Goal: Information Seeking & Learning: Learn about a topic

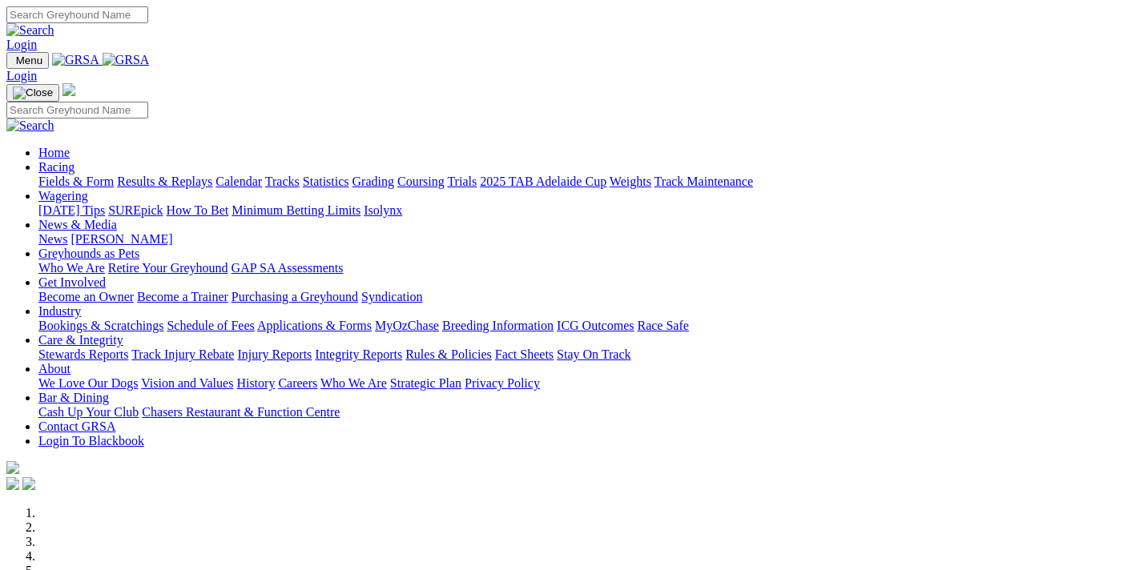
scroll to position [514, 0]
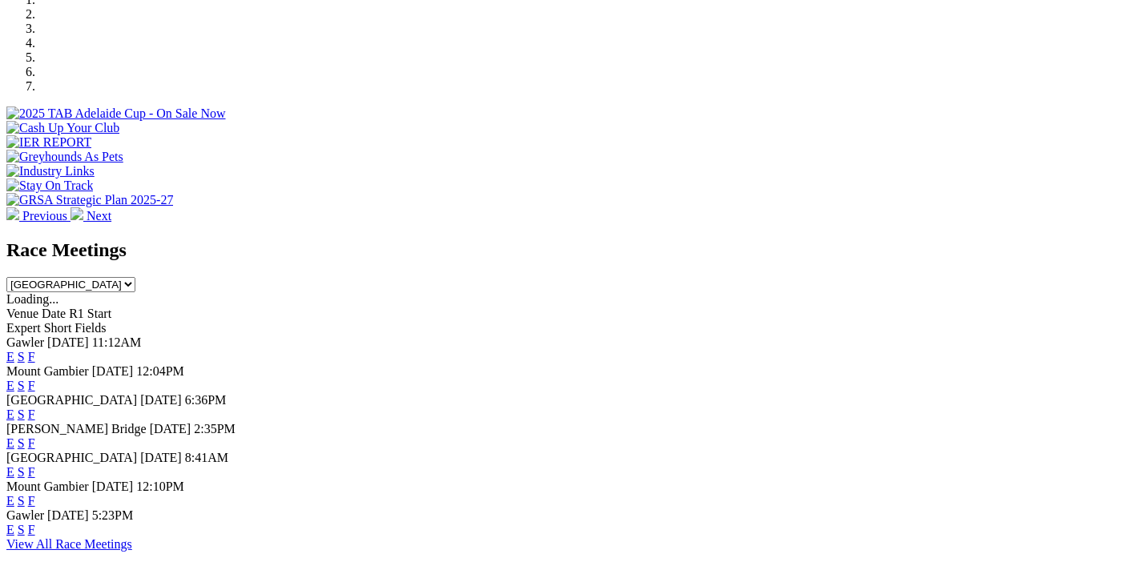
click at [35, 350] on link "F" at bounding box center [31, 357] width 7 height 14
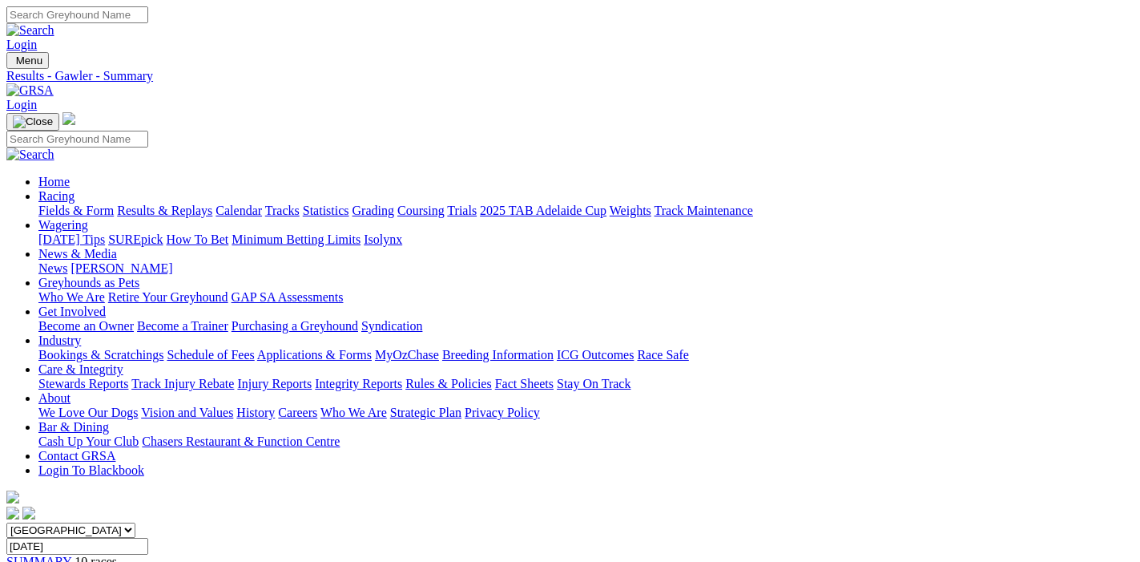
scroll to position [168, 0]
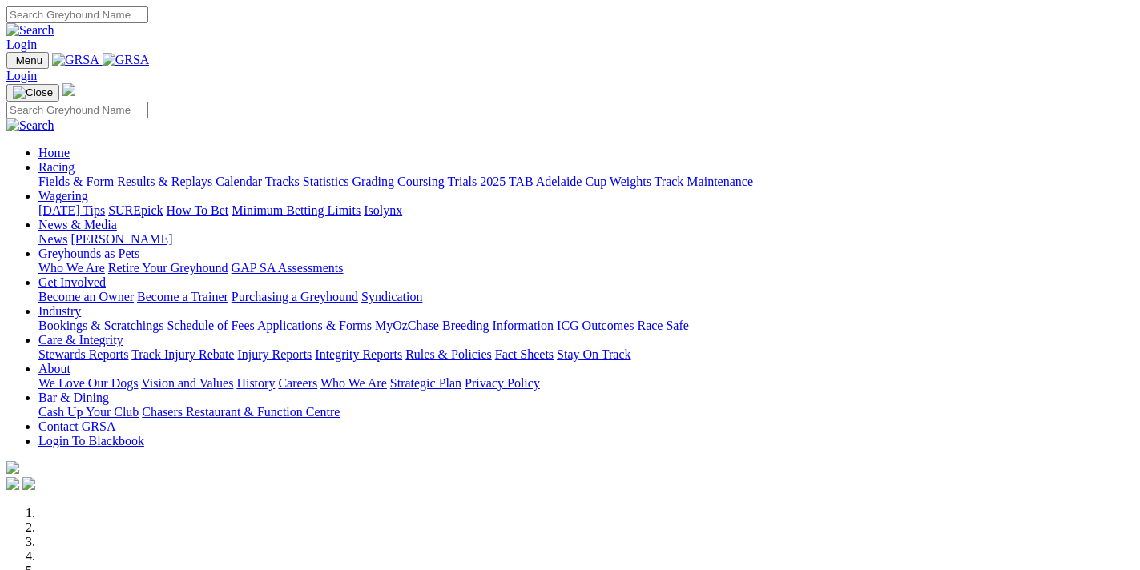
scroll to position [598, 0]
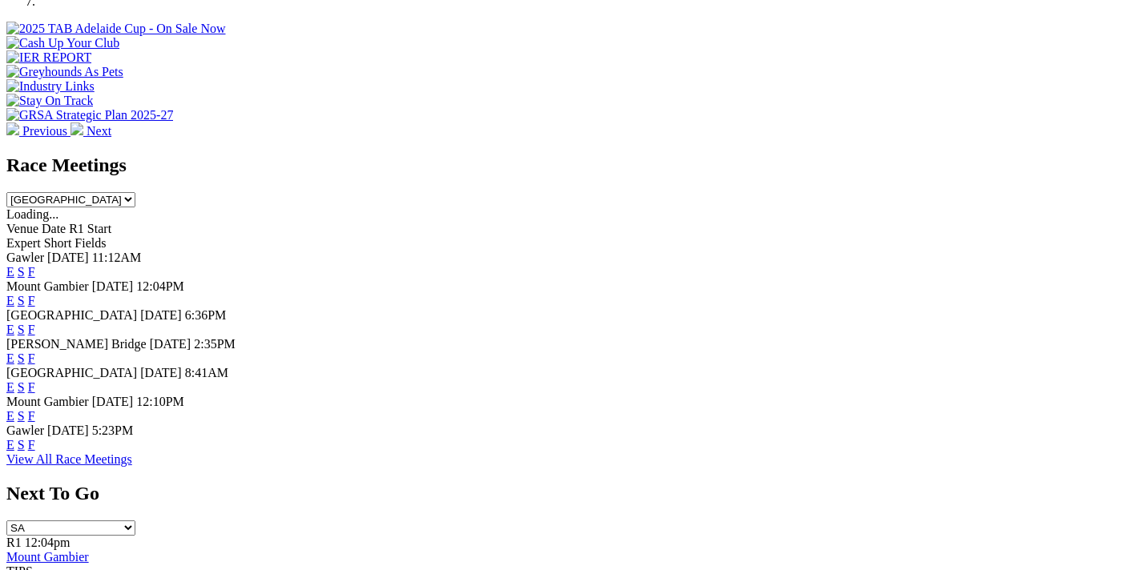
click at [35, 323] on link "F" at bounding box center [31, 330] width 7 height 14
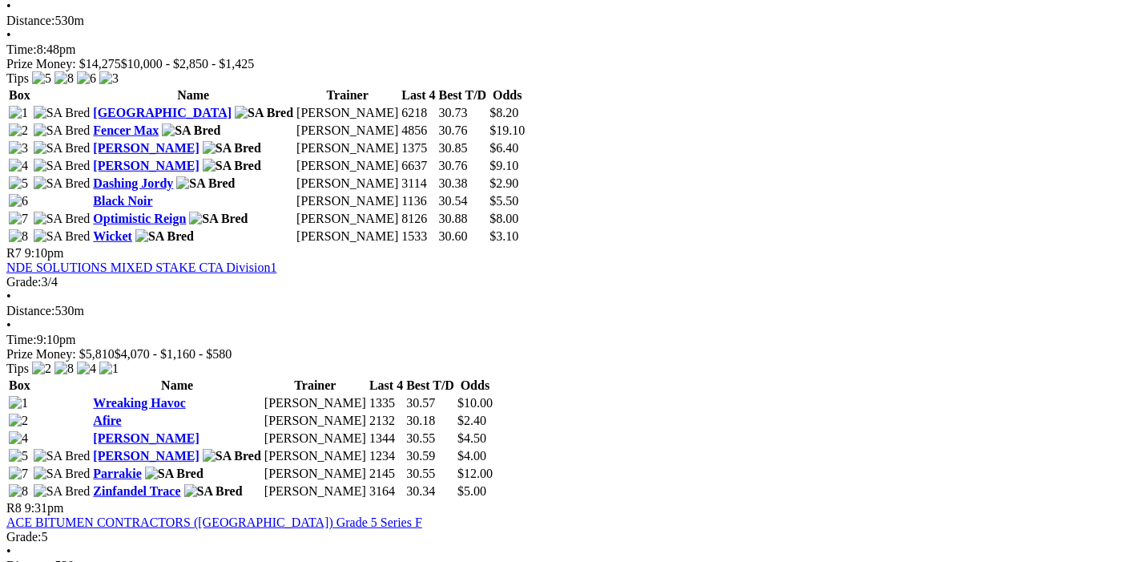
scroll to position [2358, 0]
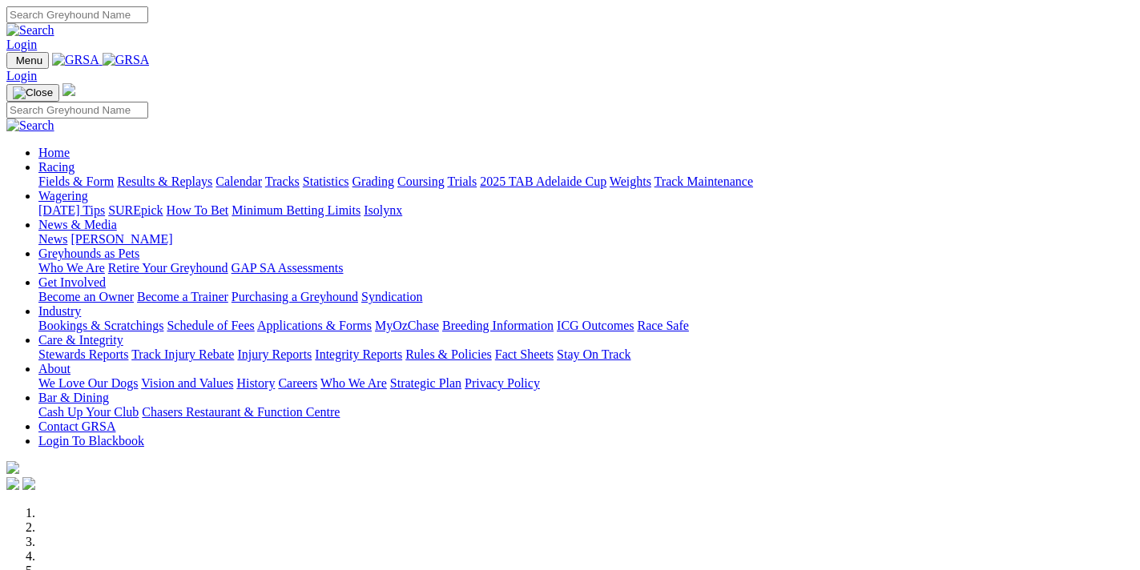
scroll to position [686, 0]
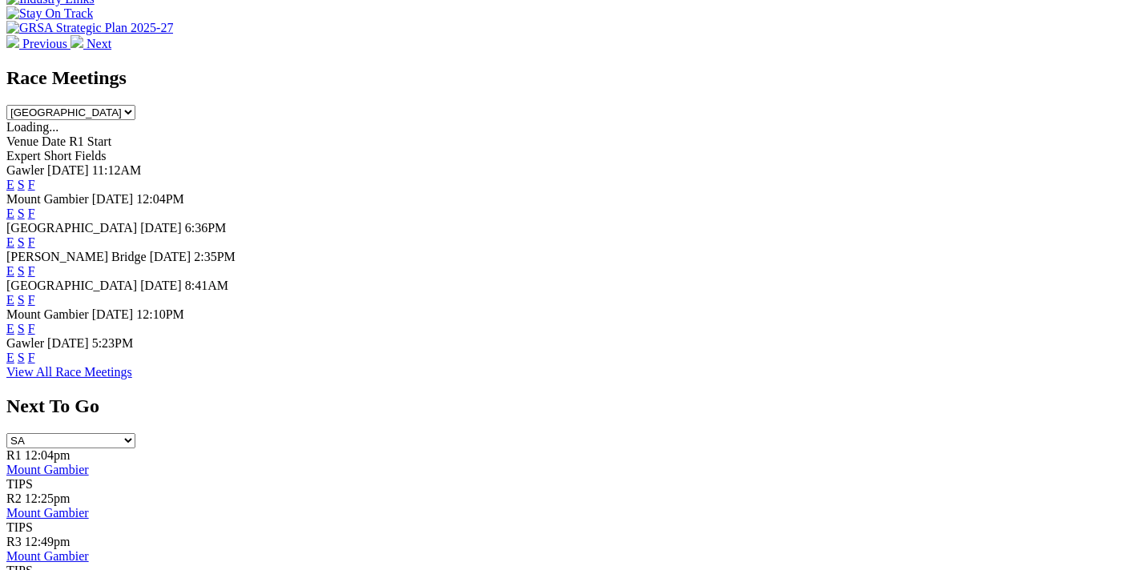
click at [35, 293] on link "F" at bounding box center [31, 300] width 7 height 14
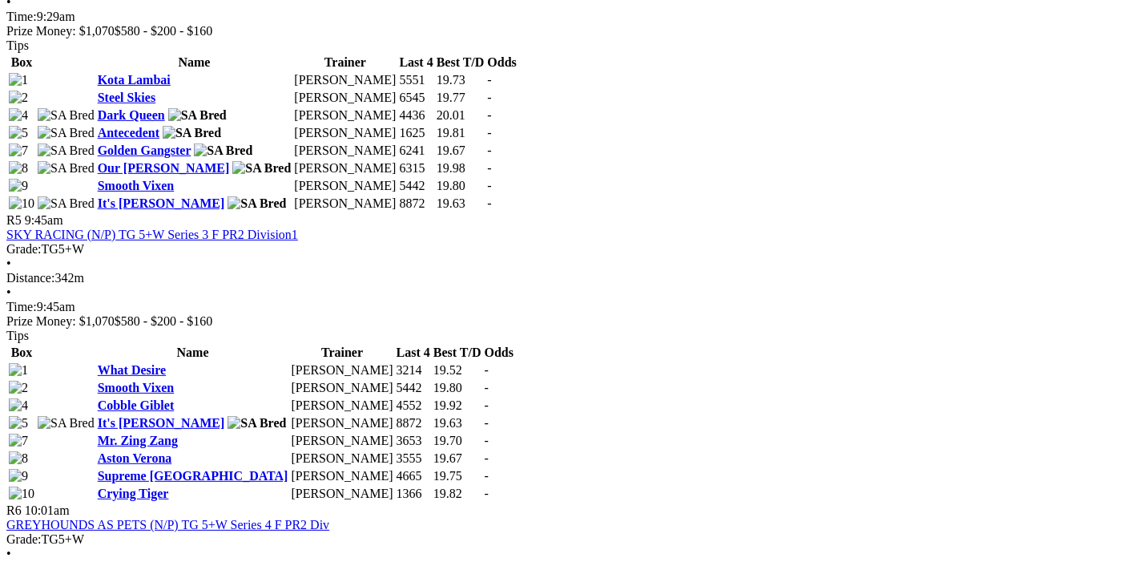
scroll to position [1516, 0]
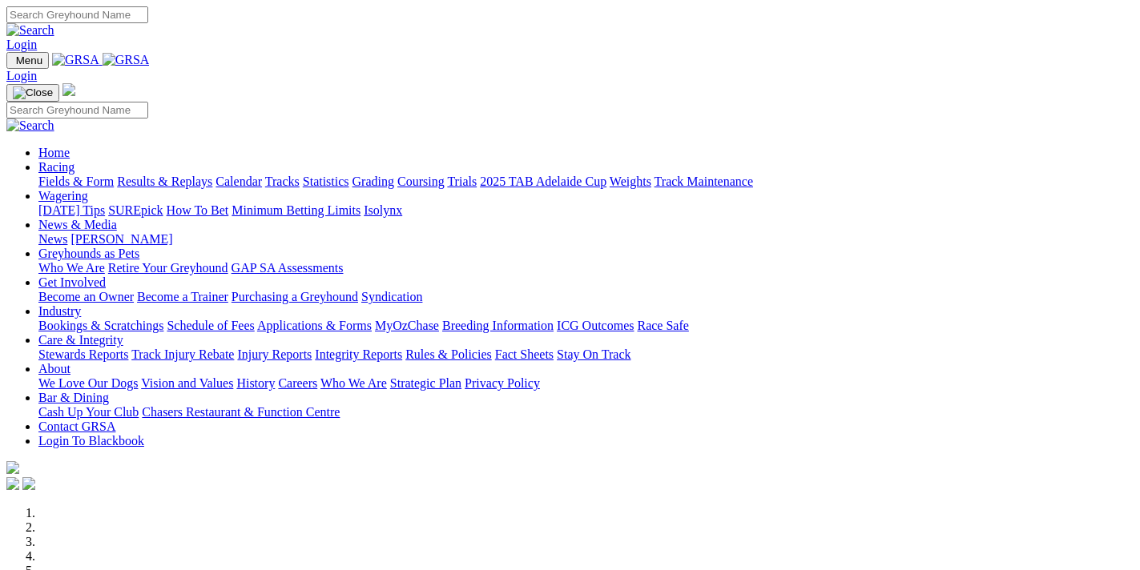
scroll to position [686, 0]
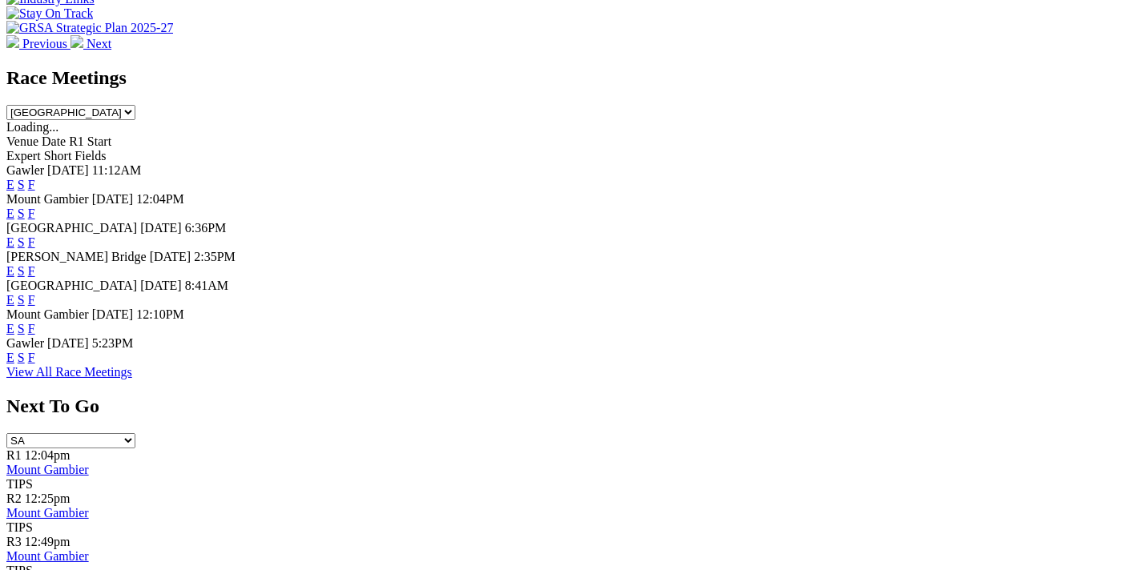
click at [35, 352] on link "F" at bounding box center [31, 358] width 7 height 14
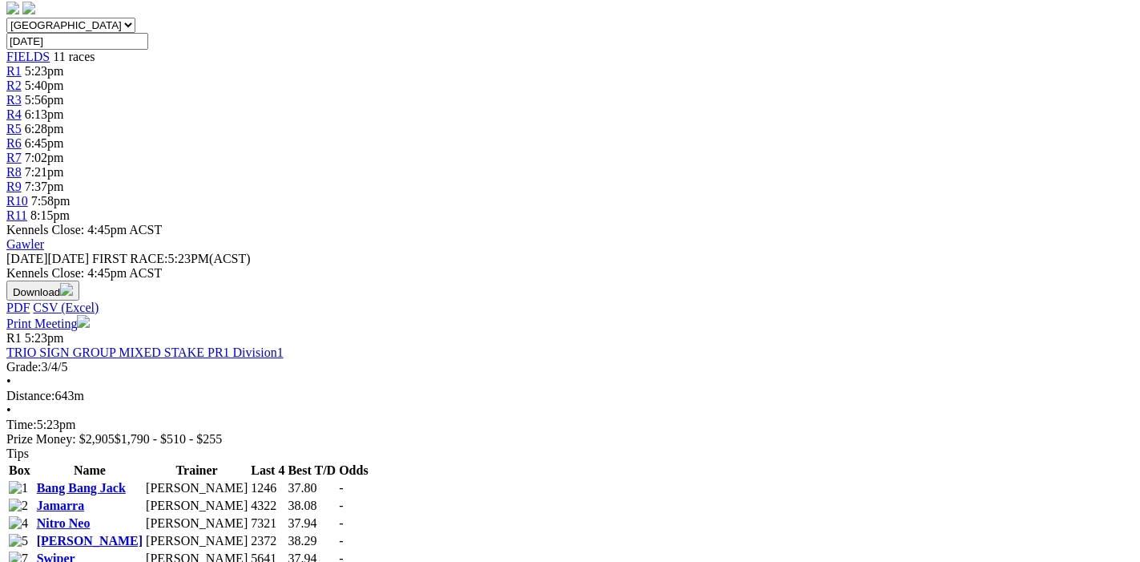
scroll to position [673, 0]
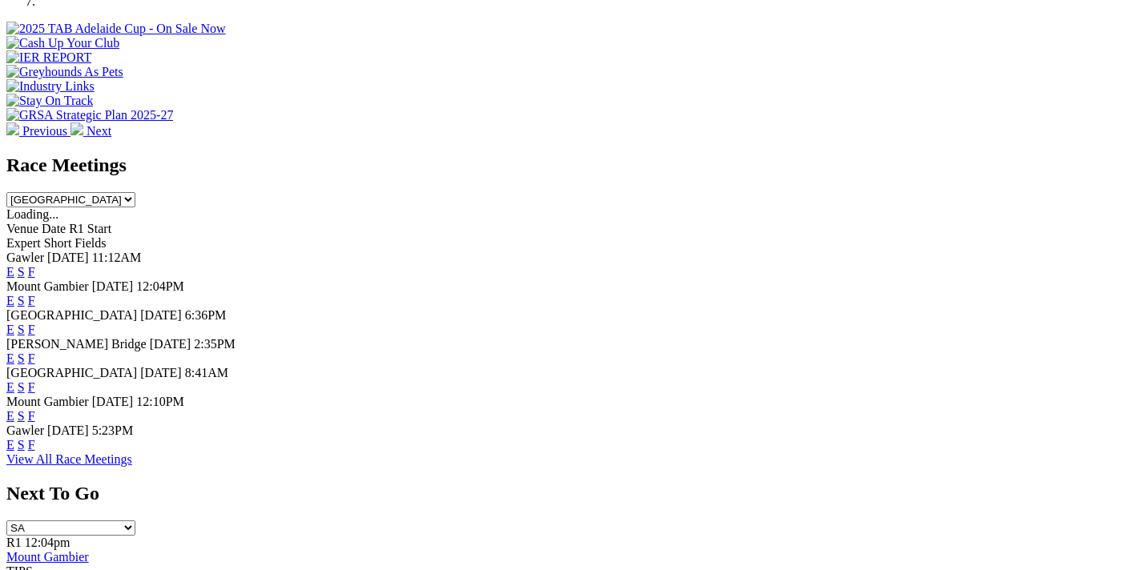
scroll to position [684, 0]
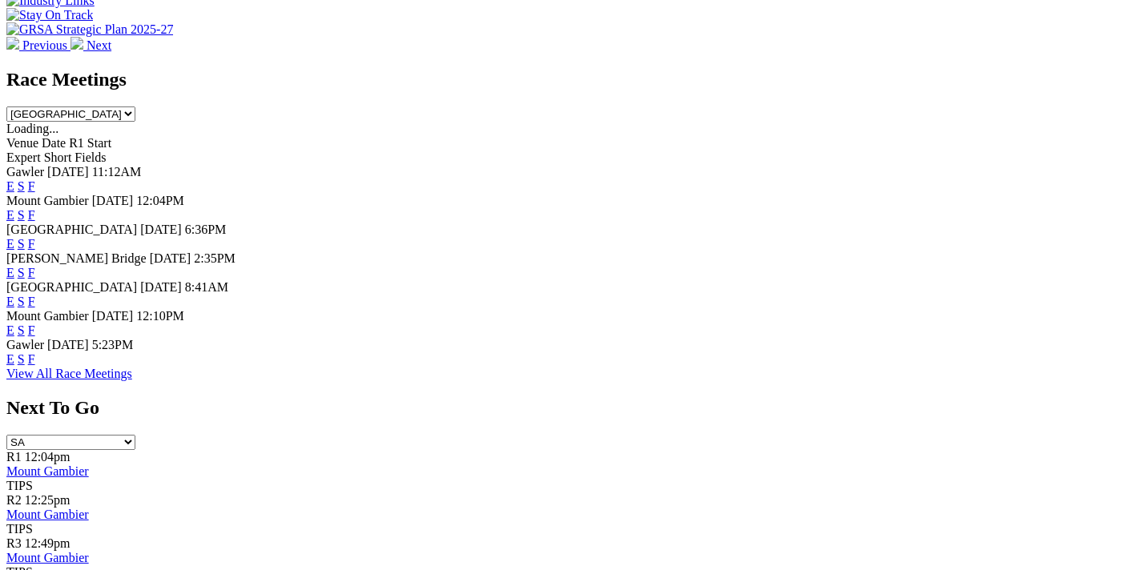
click at [35, 295] on link "F" at bounding box center [31, 302] width 7 height 14
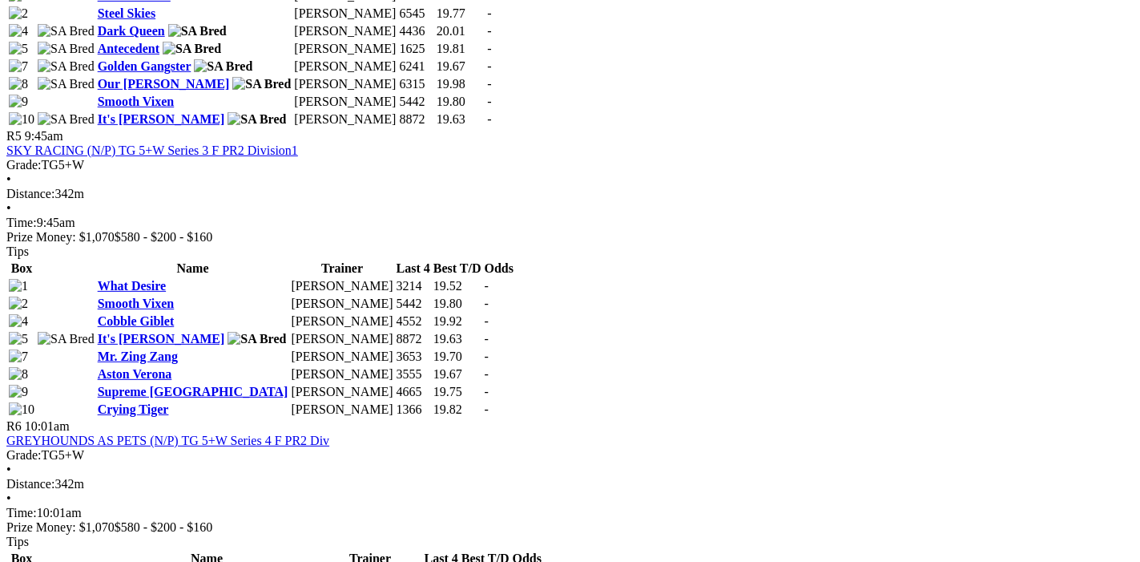
scroll to position [2020, 0]
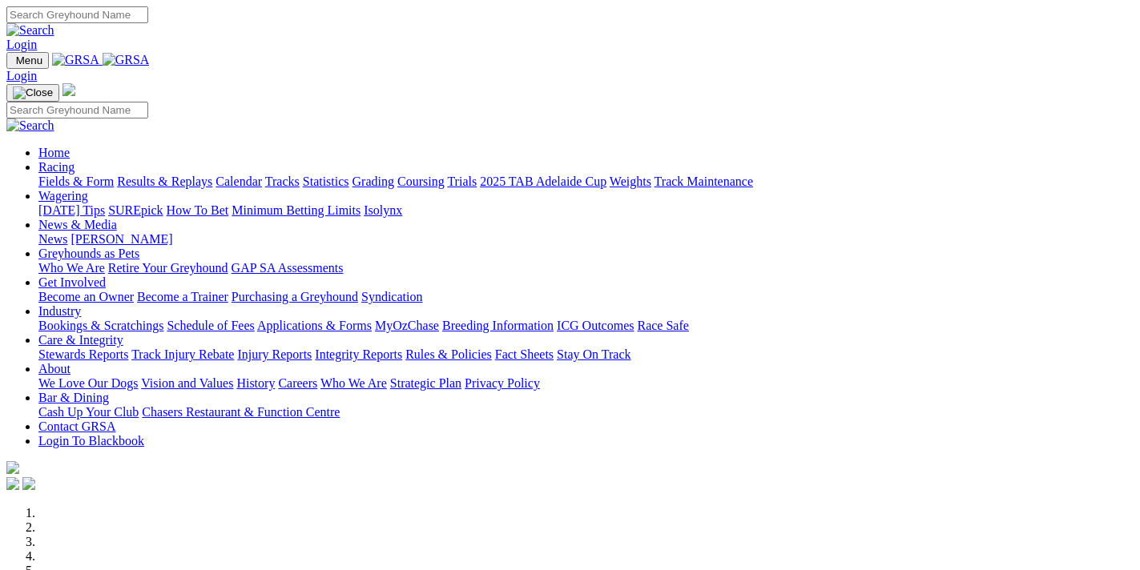
scroll to position [687, 0]
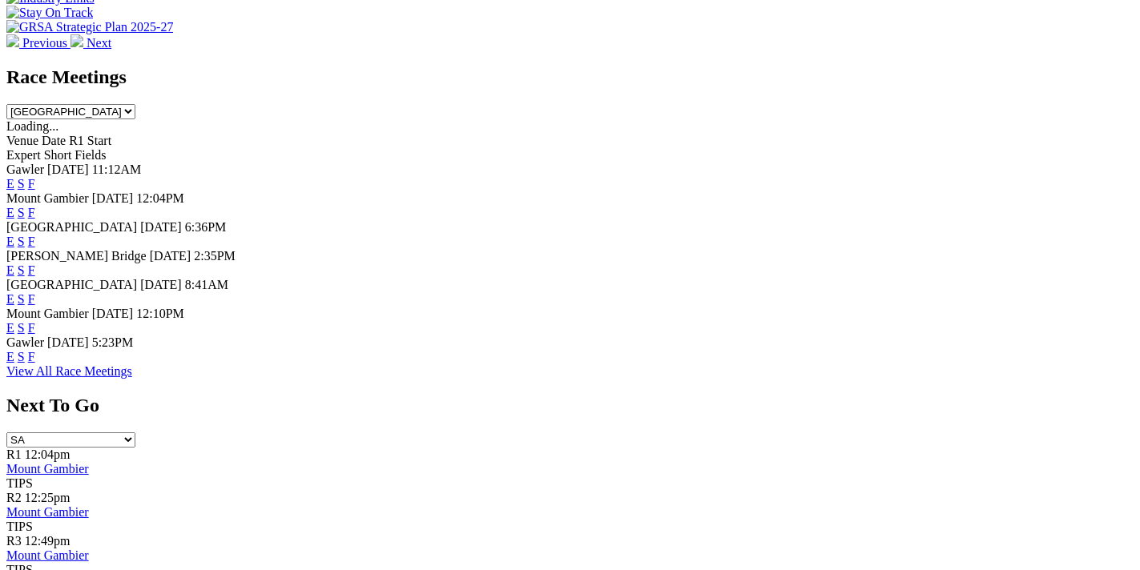
click at [35, 321] on link "F" at bounding box center [31, 328] width 7 height 14
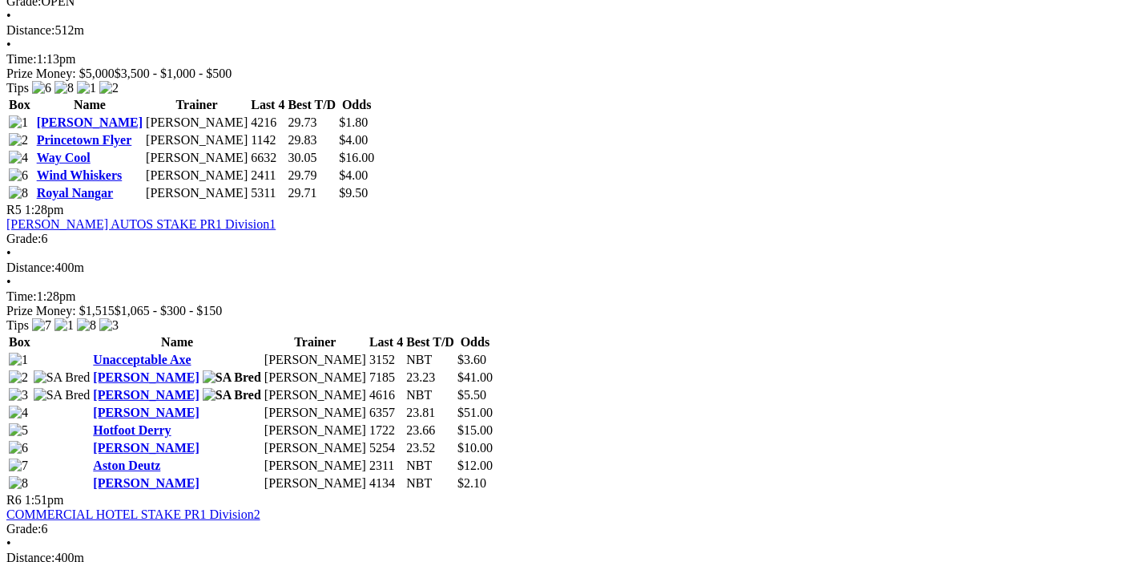
scroll to position [1768, 0]
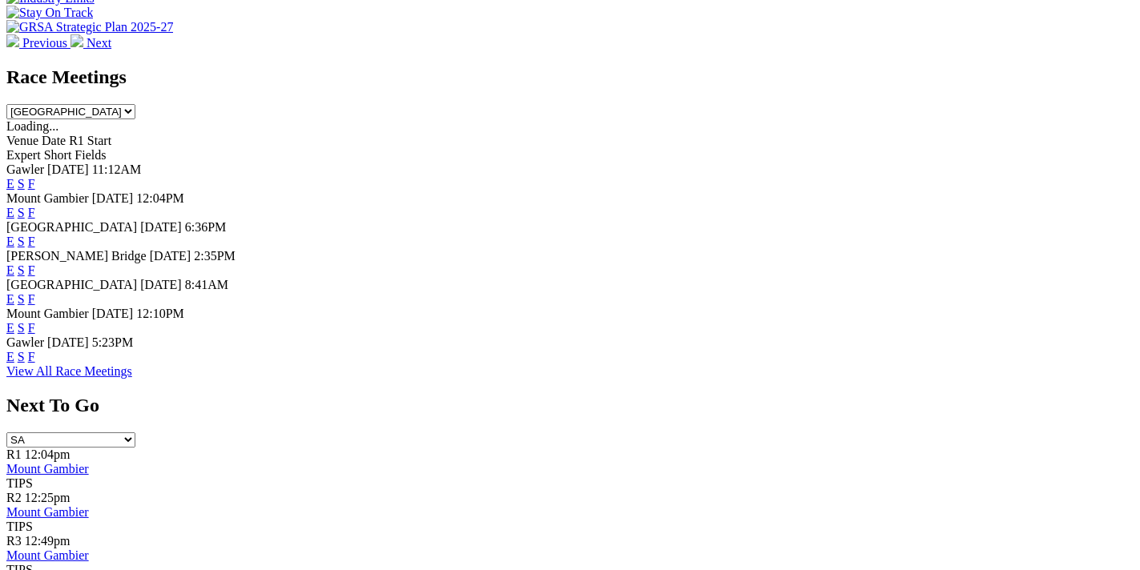
scroll to position [601, 0]
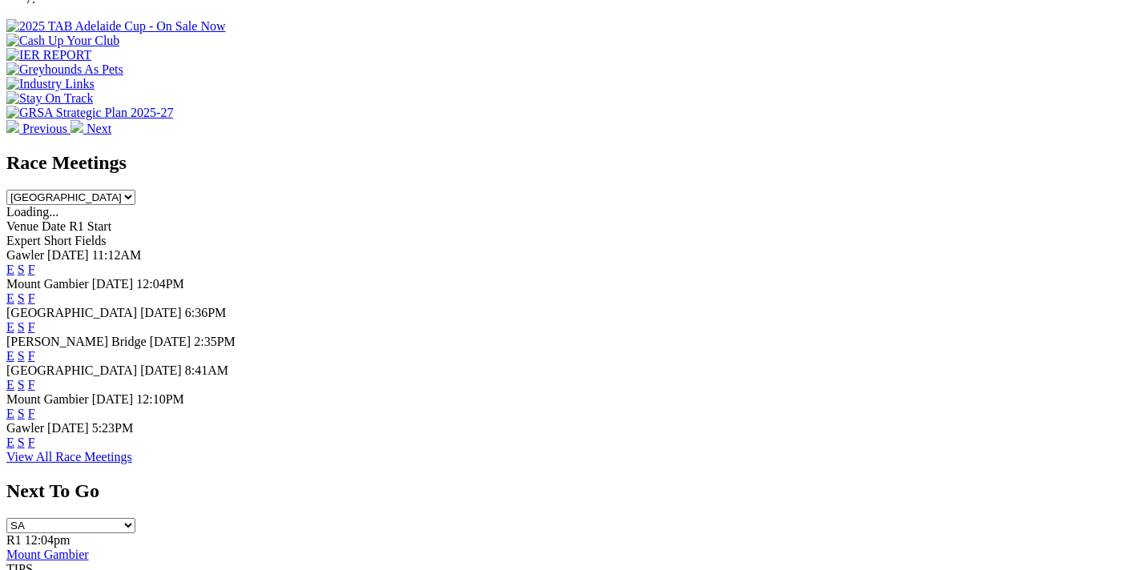
click at [35, 349] on link "F" at bounding box center [31, 356] width 7 height 14
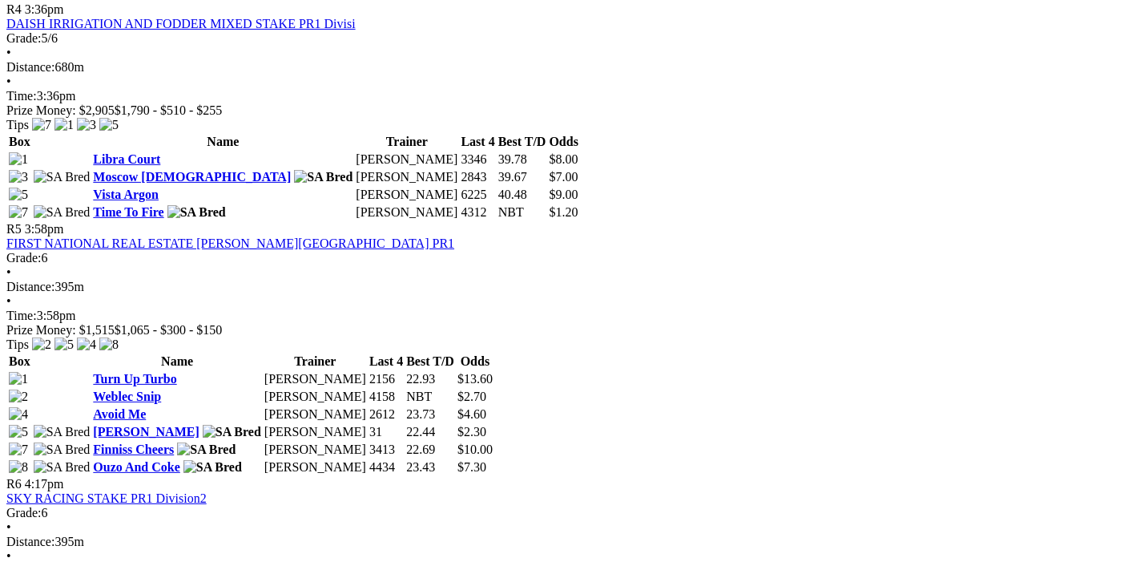
scroll to position [1600, 0]
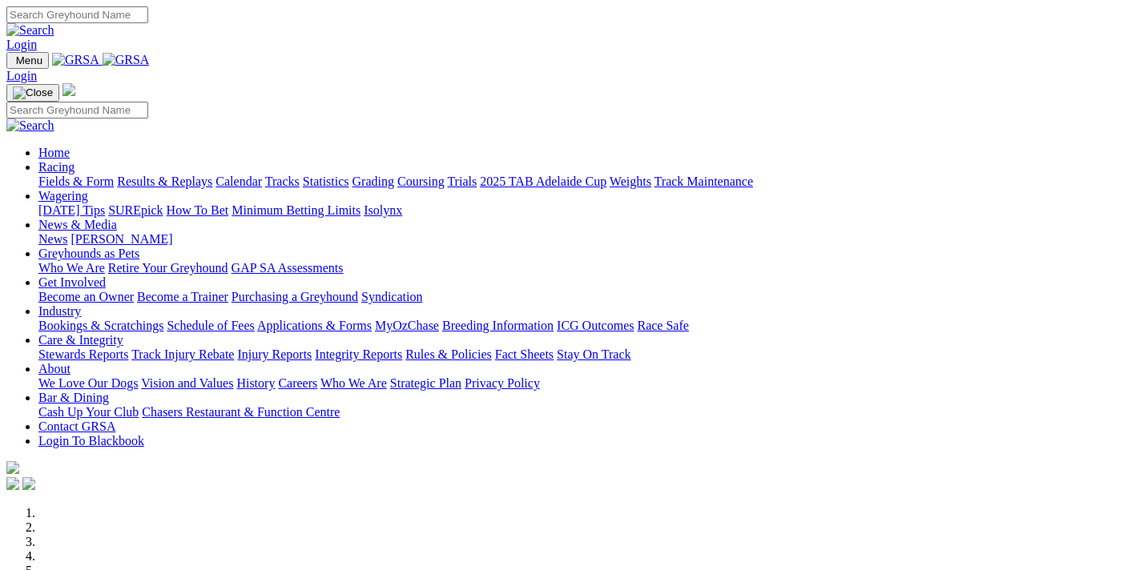
scroll to position [602, 0]
